Goal: Information Seeking & Learning: Learn about a topic

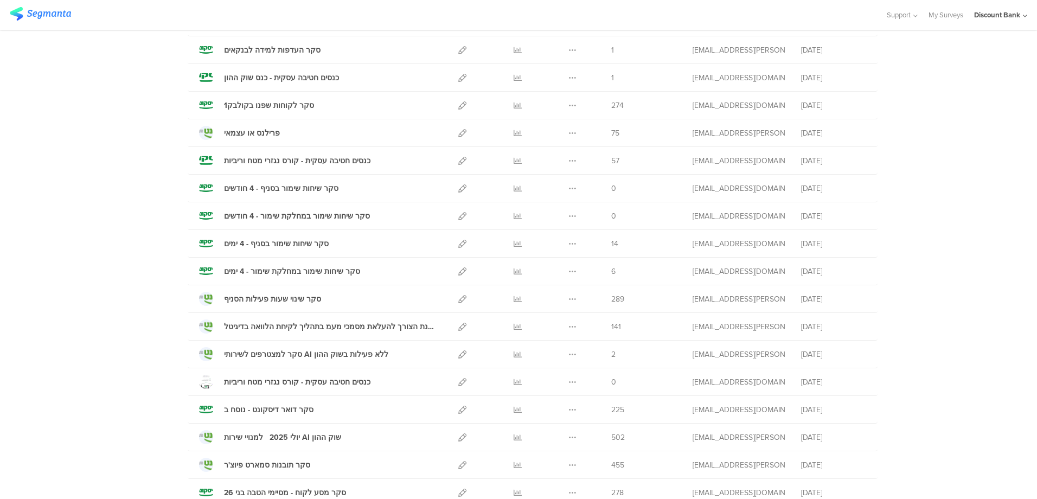
scroll to position [163, 0]
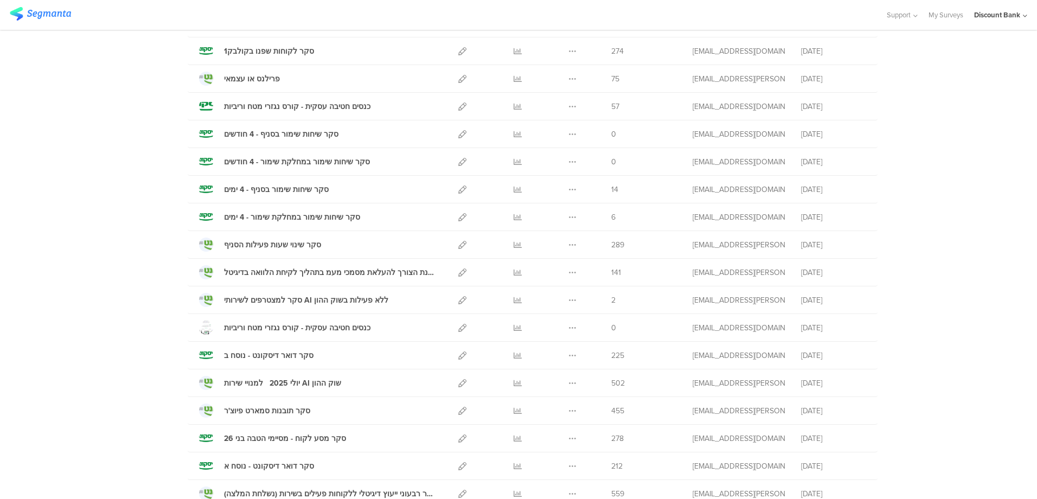
click at [513, 440] on icon at bounding box center [517, 438] width 8 height 8
click at [507, 439] on div at bounding box center [517, 437] width 33 height 27
click at [518, 435] on div at bounding box center [517, 437] width 33 height 27
click at [513, 436] on icon at bounding box center [517, 438] width 8 height 8
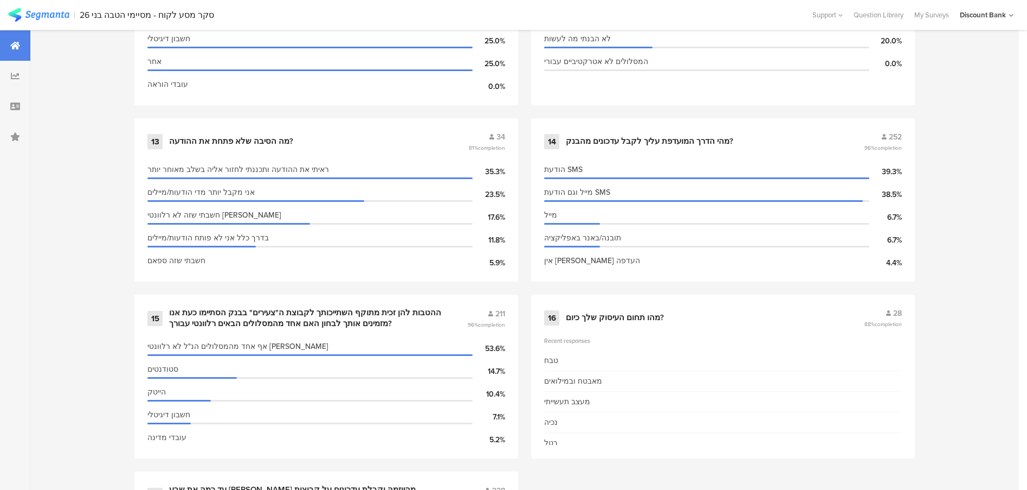
scroll to position [1463, 0]
click at [611, 312] on div "מהו תחום העיסוק שלך כיום?" at bounding box center [615, 317] width 98 height 11
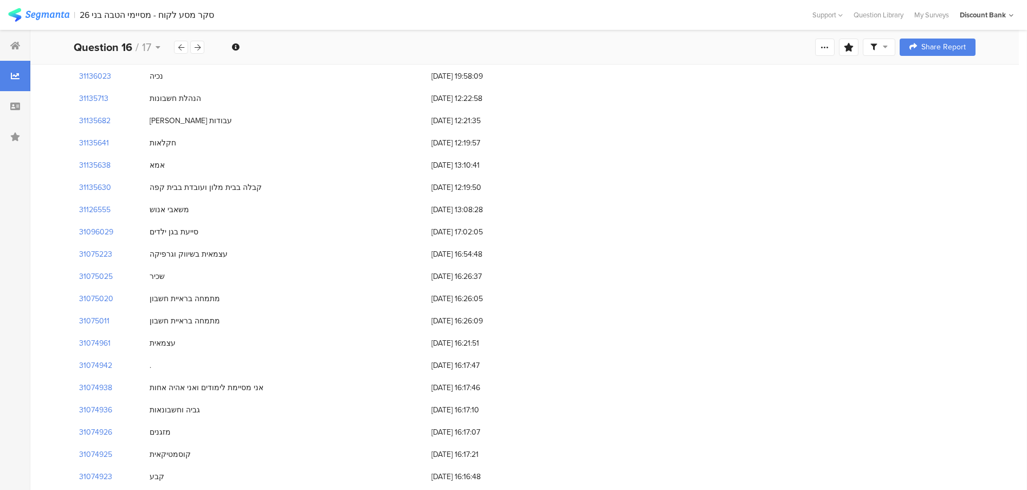
scroll to position [314, 0]
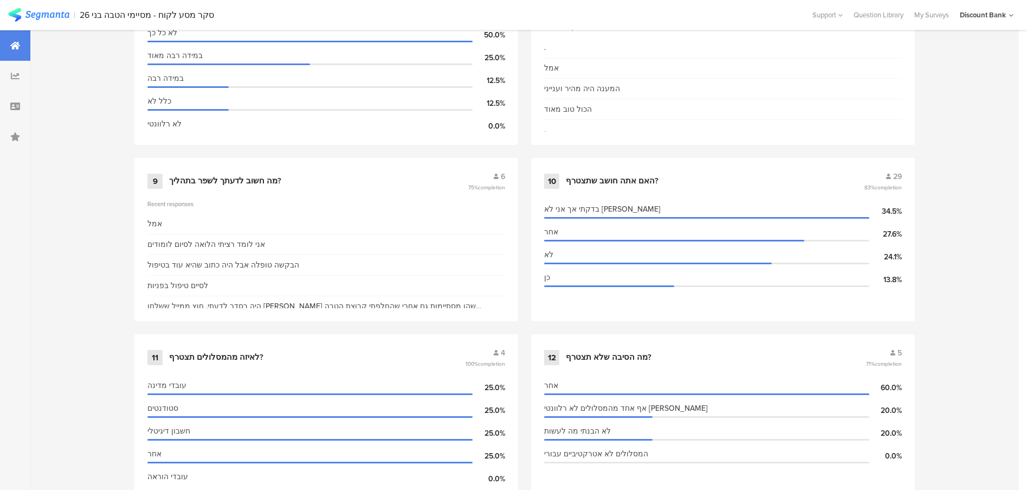
scroll to position [1069, 0]
